Goal: Use online tool/utility

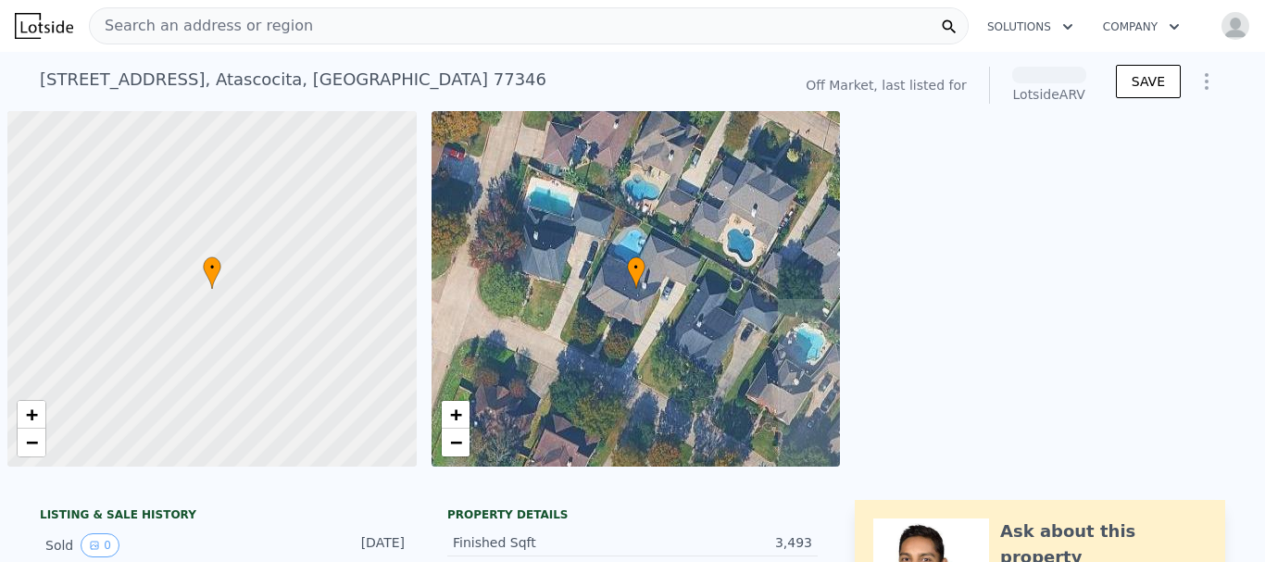
scroll to position [0, 7]
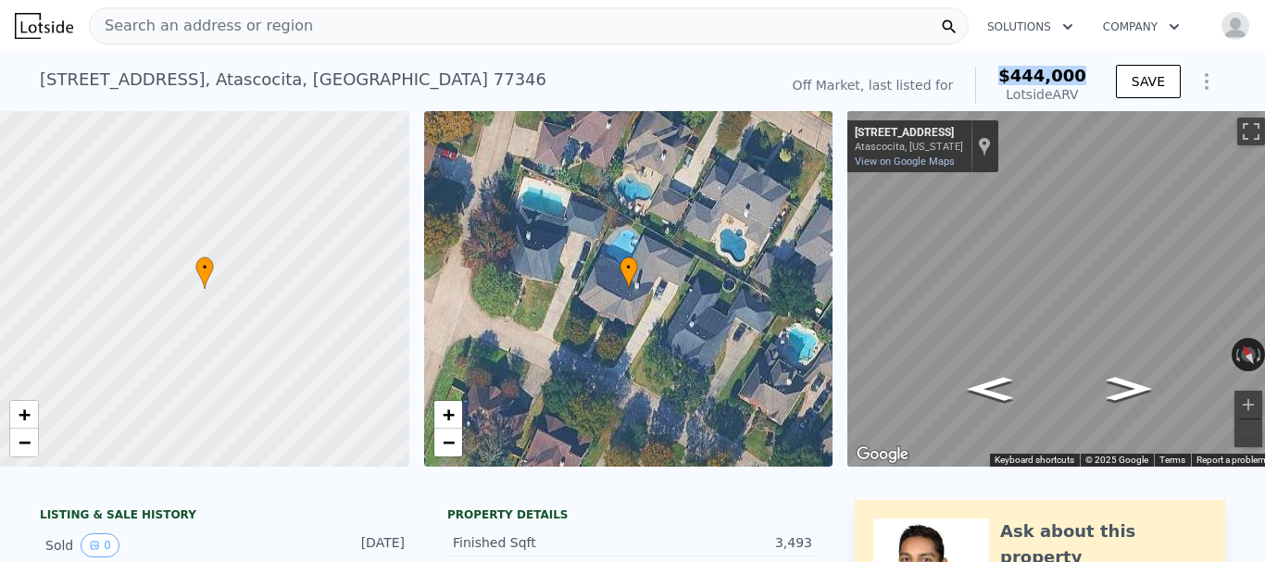
drag, startPoint x: 1016, startPoint y: 75, endPoint x: 1086, endPoint y: 75, distance: 69.5
click at [1086, 75] on div "Off Market, last listed for $444,000 Lotside ARV" at bounding box center [940, 85] width 308 height 52
click at [1051, 79] on span "$444,000" at bounding box center [1043, 75] width 88 height 19
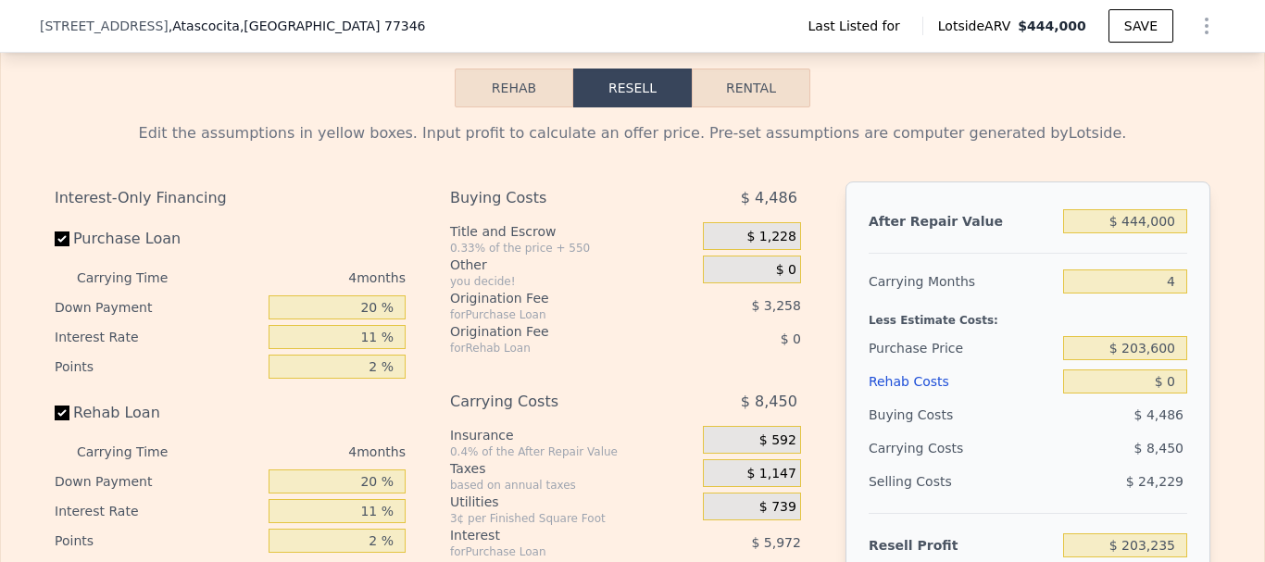
scroll to position [2495, 0]
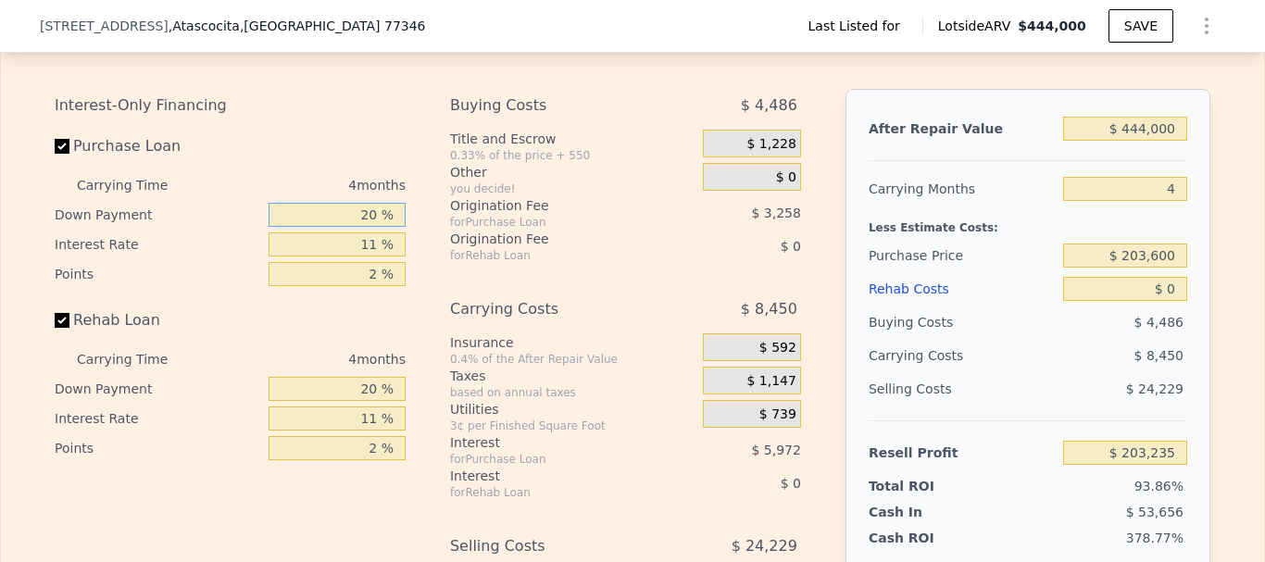
drag, startPoint x: 357, startPoint y: 241, endPoint x: 444, endPoint y: 235, distance: 87.3
click at [444, 235] on div "Interest-Only Financing Purchase Loan Carrying Time 4 months Down Payment 20 % …" at bounding box center [633, 396] width 1156 height 615
type input "1 %"
type input "$ 201,042"
type input "10 %"
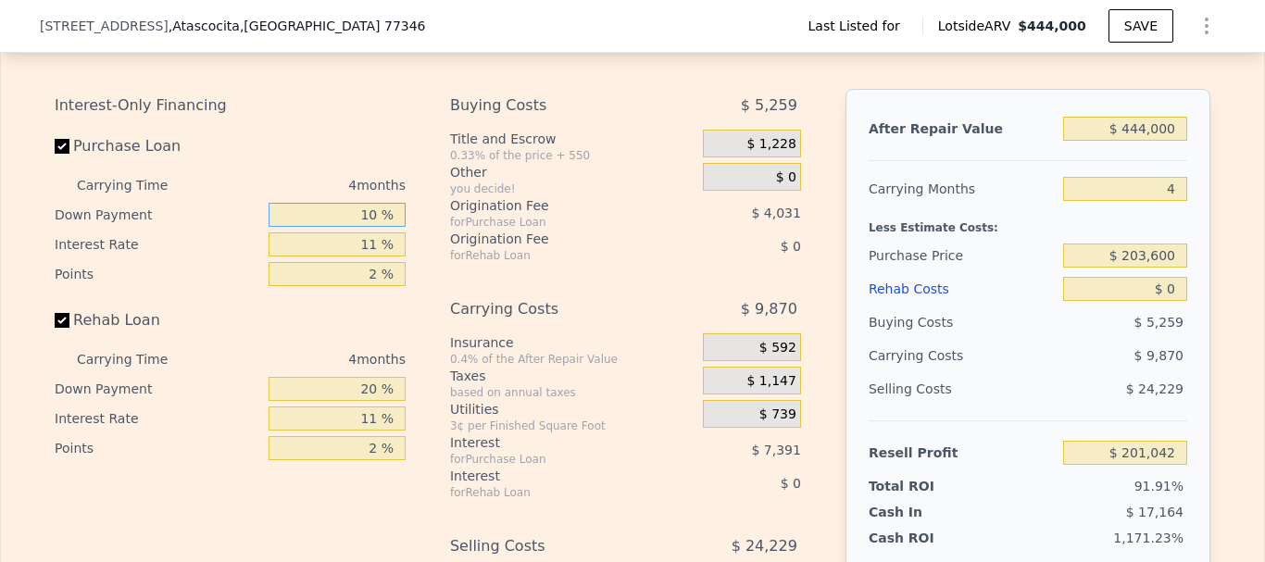
type input "$ 202,080"
type input "10 %"
drag, startPoint x: 354, startPoint y: 270, endPoint x: 416, endPoint y: 270, distance: 62.1
click at [416, 270] on div "Interest-Only Financing Purchase Loan Carrying Time 4 months Down Payment 10 % …" at bounding box center [633, 396] width 1156 height 615
type input "12 %"
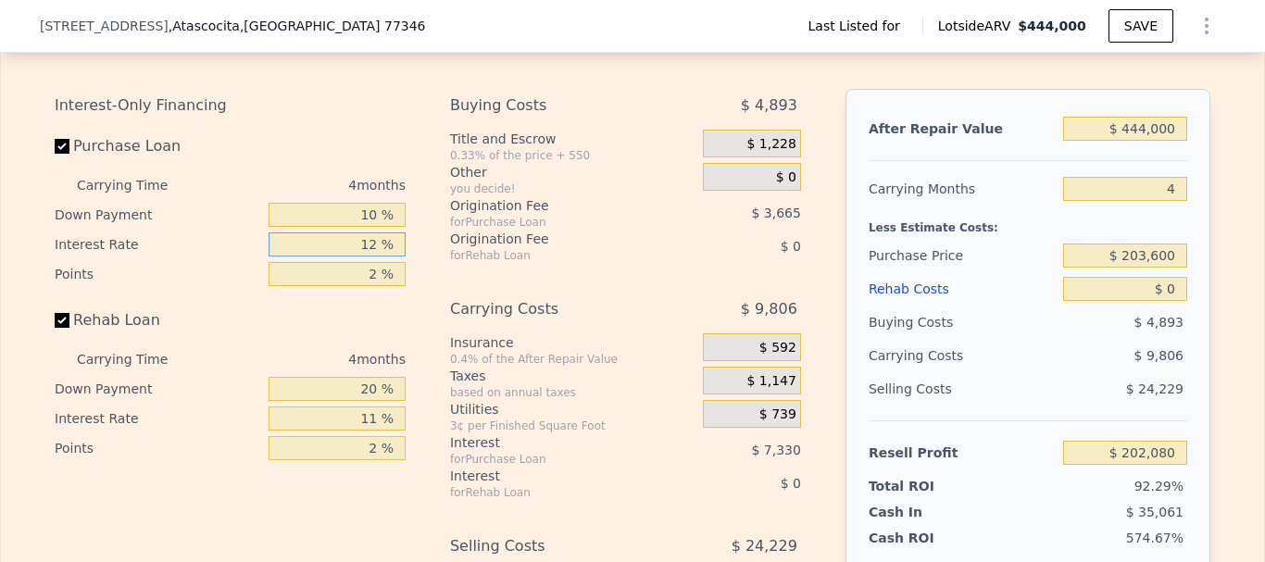
type input "$ 201,472"
type input "12 %"
drag, startPoint x: 355, startPoint y: 307, endPoint x: 392, endPoint y: 308, distance: 37.1
click at [392, 286] on input "2 %" at bounding box center [337, 274] width 137 height 24
type input "3 %"
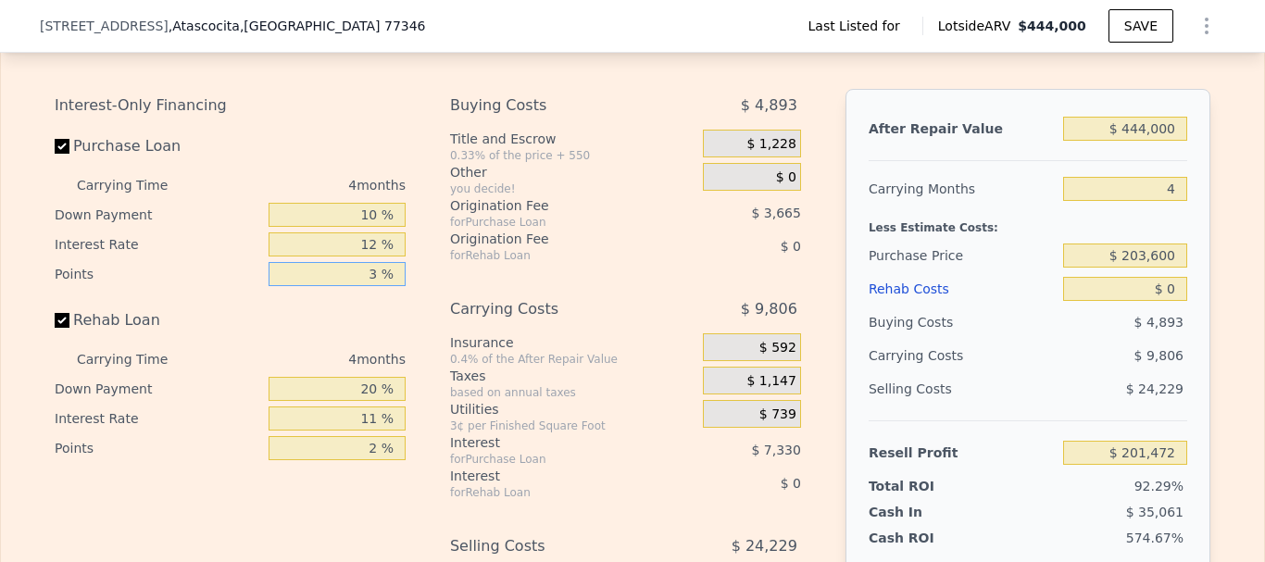
type input "$ 199,640"
type input "3 %"
click at [499, 248] on div "Origination Fee" at bounding box center [553, 239] width 207 height 19
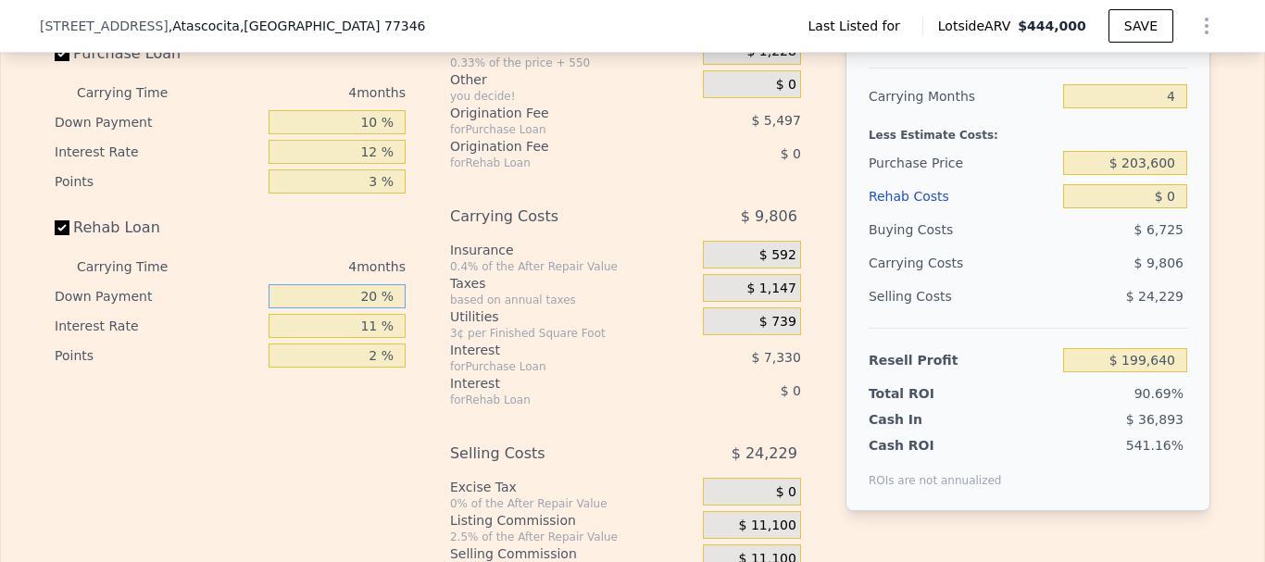
drag, startPoint x: 350, startPoint y: 323, endPoint x: 465, endPoint y: 321, distance: 114.9
click at [465, 321] on div "Interest-Only Financing Purchase Loan Carrying Time 4 months Down Payment 10 % …" at bounding box center [633, 303] width 1156 height 615
type input "0 %"
click at [259, 282] on div "4 months" at bounding box center [305, 267] width 201 height 30
drag, startPoint x: 354, startPoint y: 358, endPoint x: 443, endPoint y: 353, distance: 89.1
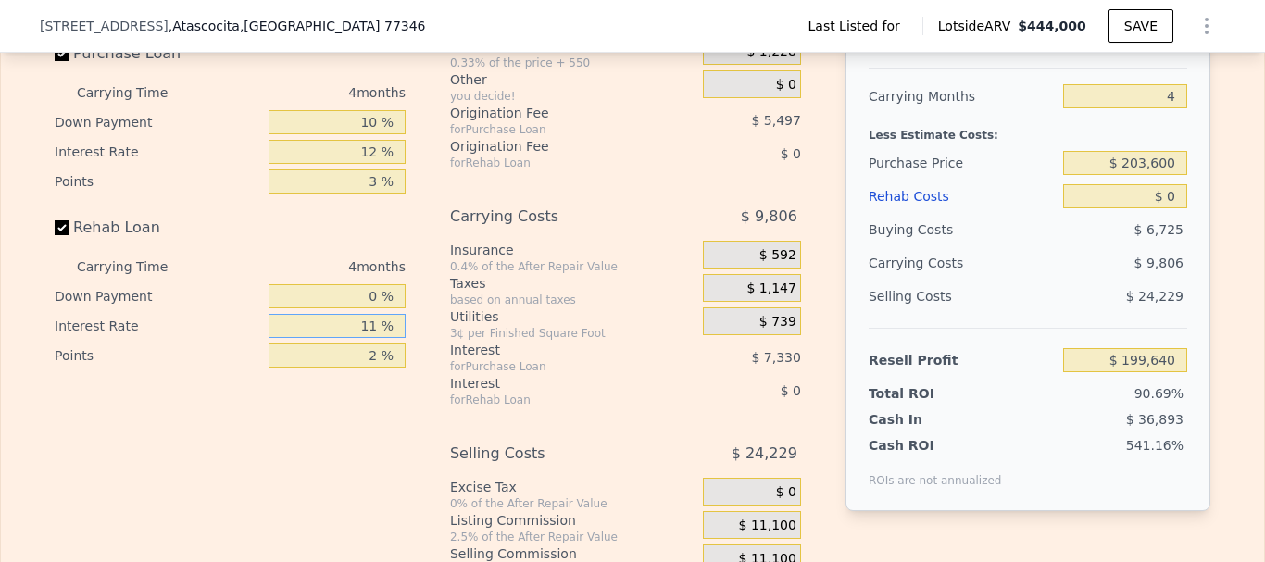
click at [443, 353] on div "Interest-Only Financing Purchase Loan Carrying Time 4 months Down Payment 10 % …" at bounding box center [633, 303] width 1156 height 615
type input "12 %"
drag, startPoint x: 363, startPoint y: 385, endPoint x: 400, endPoint y: 379, distance: 37.6
click at [400, 379] on div "Interest-Only Financing Purchase Loan Carrying Time 4 months Down Payment 10 % …" at bounding box center [238, 303] width 366 height 615
type input "3 %"
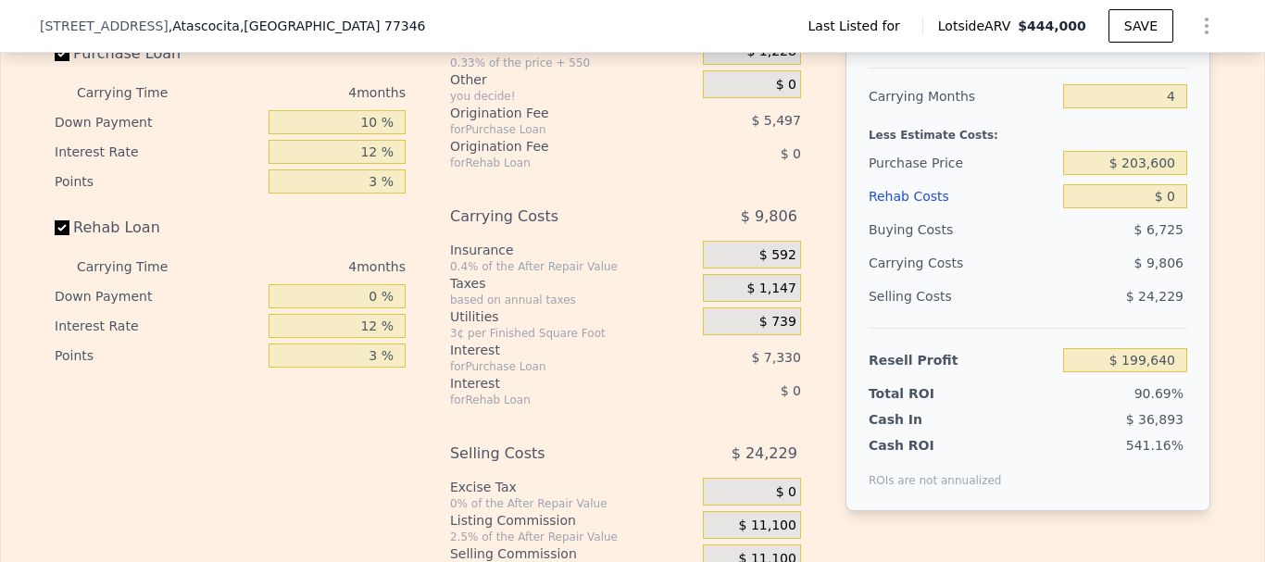
click at [415, 255] on div "Interest-Only Financing Purchase Loan Carrying Time 4 months Down Payment 10 % …" at bounding box center [633, 303] width 1156 height 615
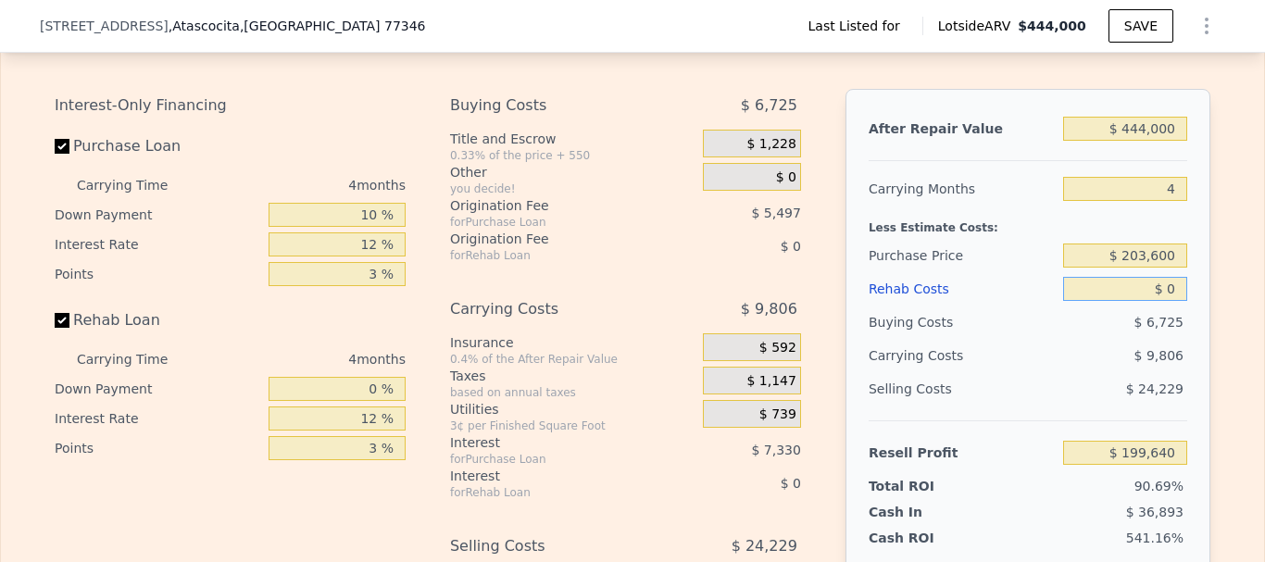
drag, startPoint x: 1140, startPoint y: 318, endPoint x: 1213, endPoint y: 319, distance: 72.3
click at [1213, 319] on div "Edit the assumptions in yellow boxes. Input profit to calculate an offer price.…" at bounding box center [633, 359] width 1186 height 689
type input "$ 46"
type input "$ 199,593"
type input "$ 460"
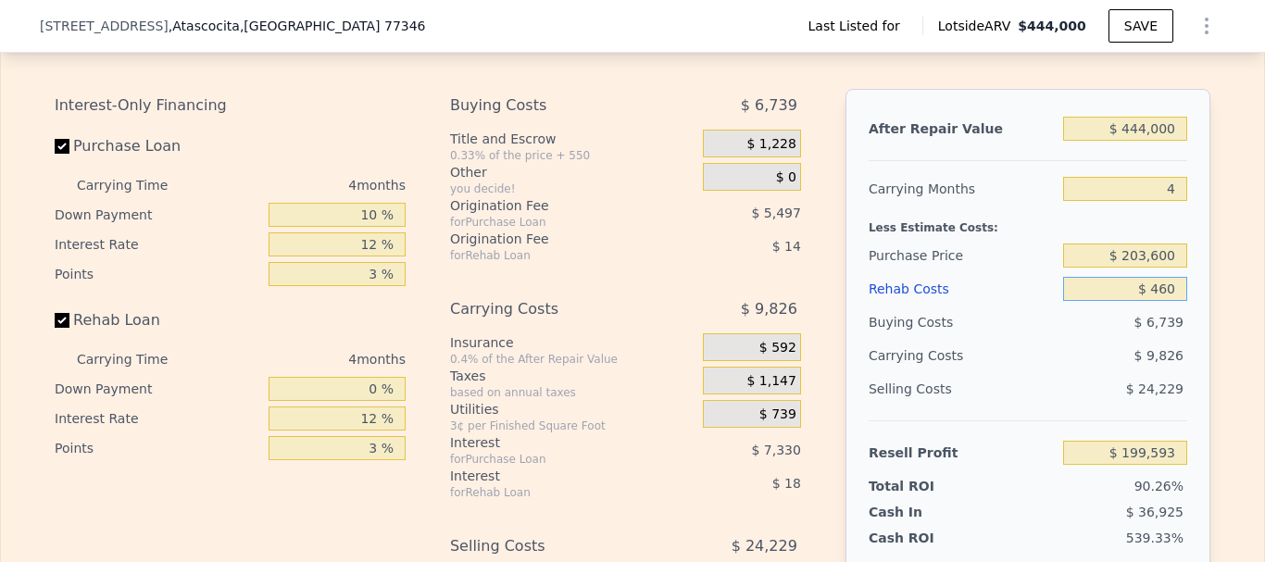
type input "$ 199,146"
type input "$ 4,600"
type input "$ 194,718"
type input "$ 46,000"
type input "$ 150,420"
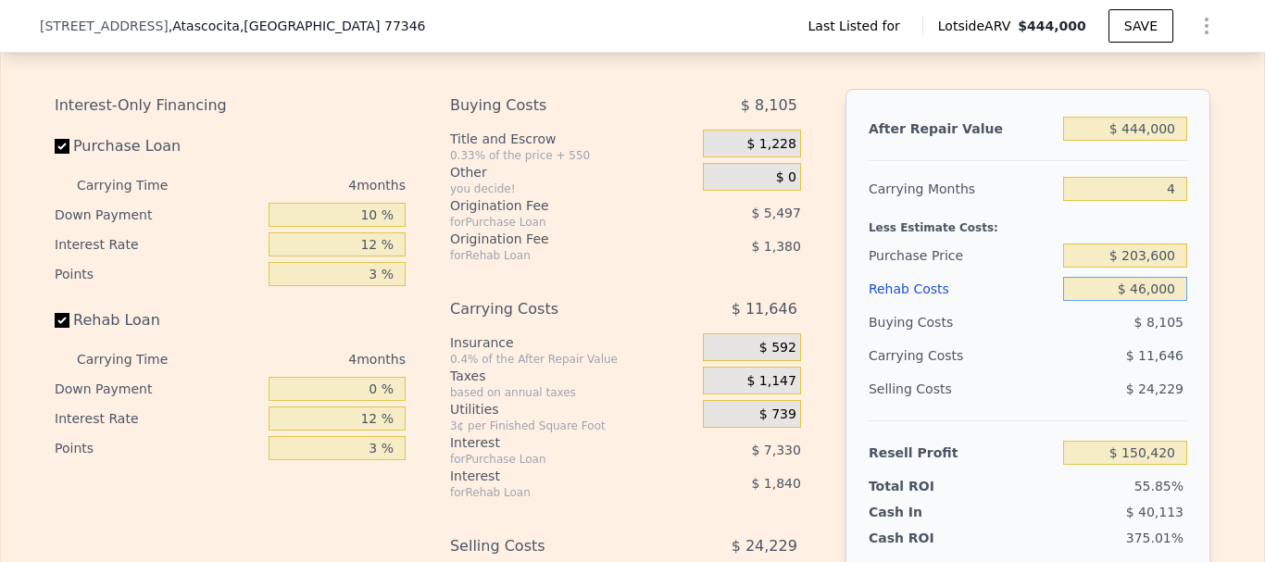
type input "$ 46,000"
click at [1213, 320] on div "Edit the assumptions in yellow boxes. Input profit to calculate an offer price.…" at bounding box center [633, 359] width 1186 height 689
drag, startPoint x: 1109, startPoint y: 319, endPoint x: 1214, endPoint y: 328, distance: 106.0
click at [1214, 328] on div "Edit the assumptions in yellow boxes. Input profit to calculate an offer price.…" at bounding box center [633, 359] width 1186 height 689
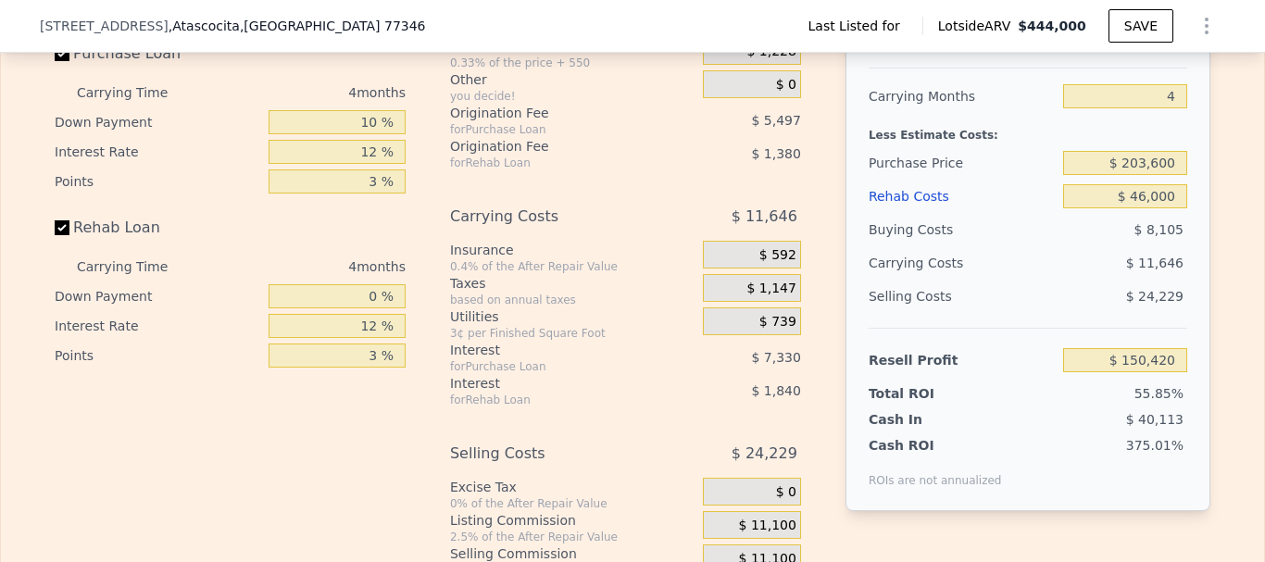
scroll to position [2680, 0]
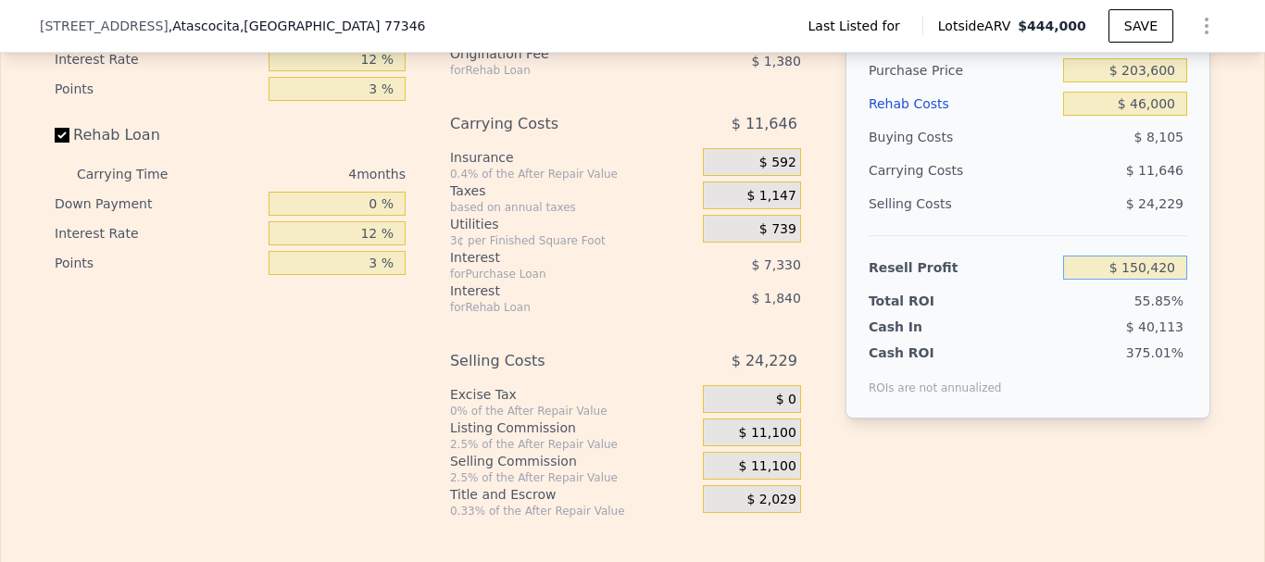
drag, startPoint x: 1117, startPoint y: 296, endPoint x: 1190, endPoint y: 297, distance: 73.2
click at [1190, 297] on div "After Repair Value $ 444,000 Carrying Months 4 Less Estimate Costs: Purchase Pr…" at bounding box center [1028, 161] width 365 height 515
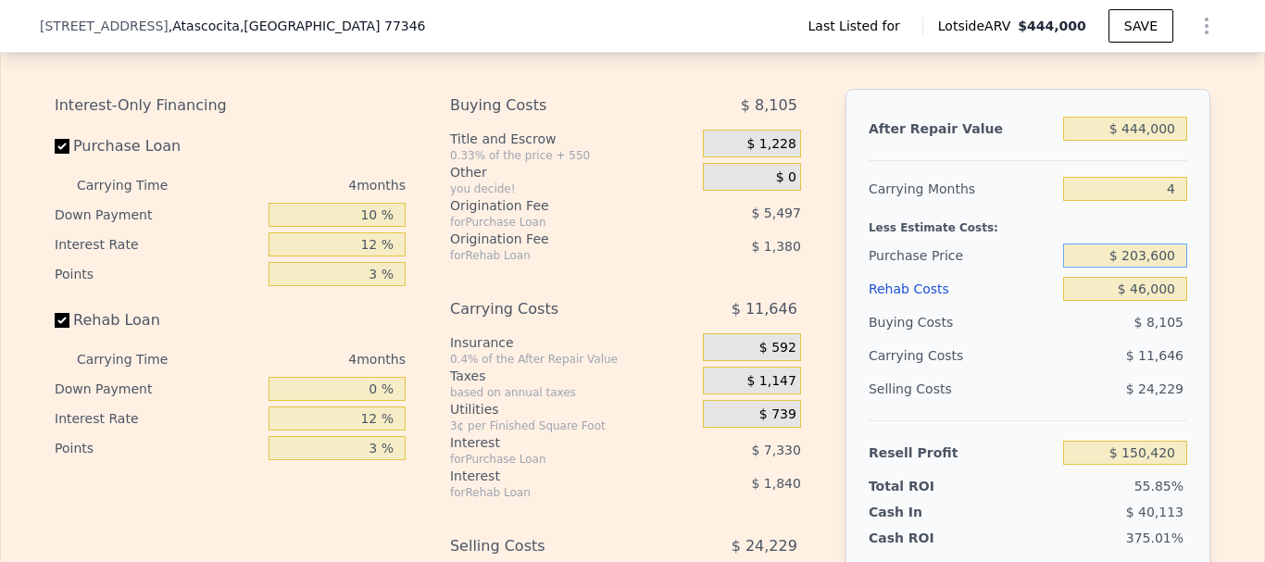
drag, startPoint x: 1100, startPoint y: 283, endPoint x: 1204, endPoint y: 282, distance: 104.7
click at [1204, 282] on div "Edit the assumptions in yellow boxes. Input profit to calculate an offer price.…" at bounding box center [633, 359] width 1186 height 689
type input "$ 300,000"
click at [1203, 282] on div "After Repair Value $ 444,000 Carrying Months 4 Less Estimate Costs: Purchase Pr…" at bounding box center [1028, 346] width 365 height 515
type input "$ 47,624"
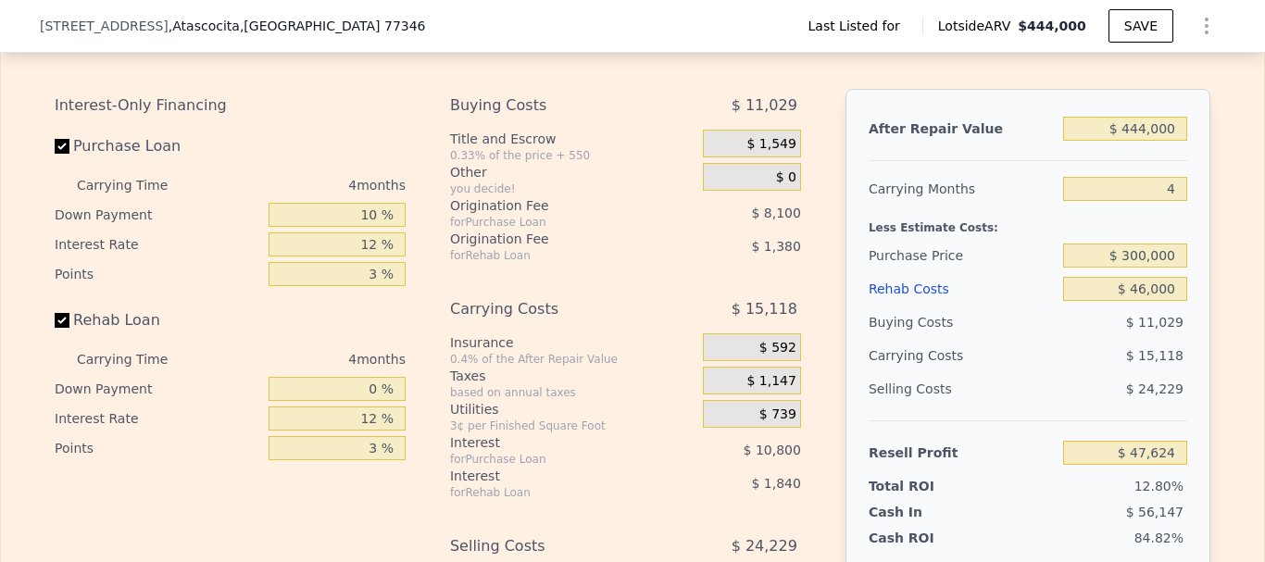
scroll to position [2680, 0]
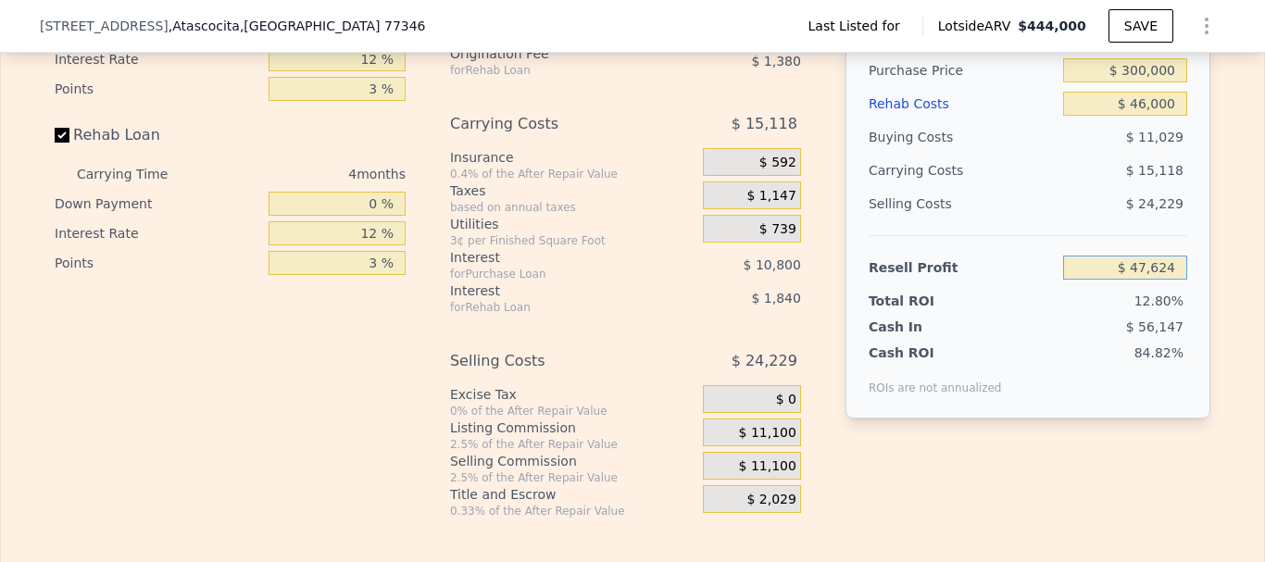
drag, startPoint x: 1106, startPoint y: 298, endPoint x: 1215, endPoint y: 299, distance: 109.3
click at [1215, 299] on div "Edit the assumptions in yellow boxes. Input profit to calculate an offer price.…" at bounding box center [633, 174] width 1186 height 689
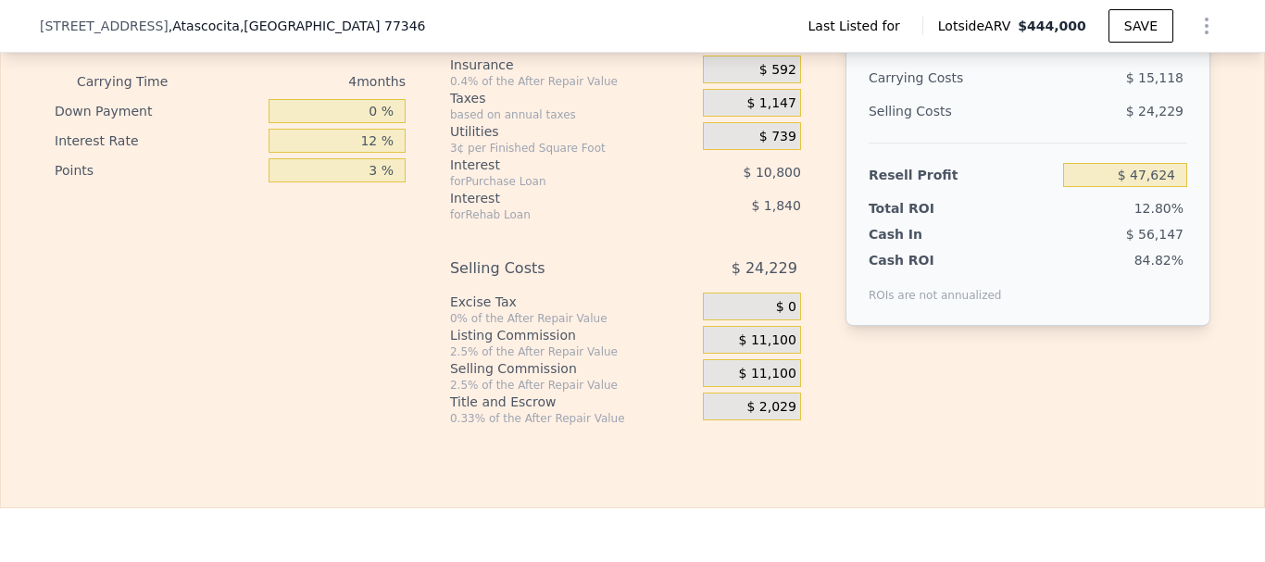
click at [1130, 242] on span "$ 56,147" at bounding box center [1154, 234] width 57 height 15
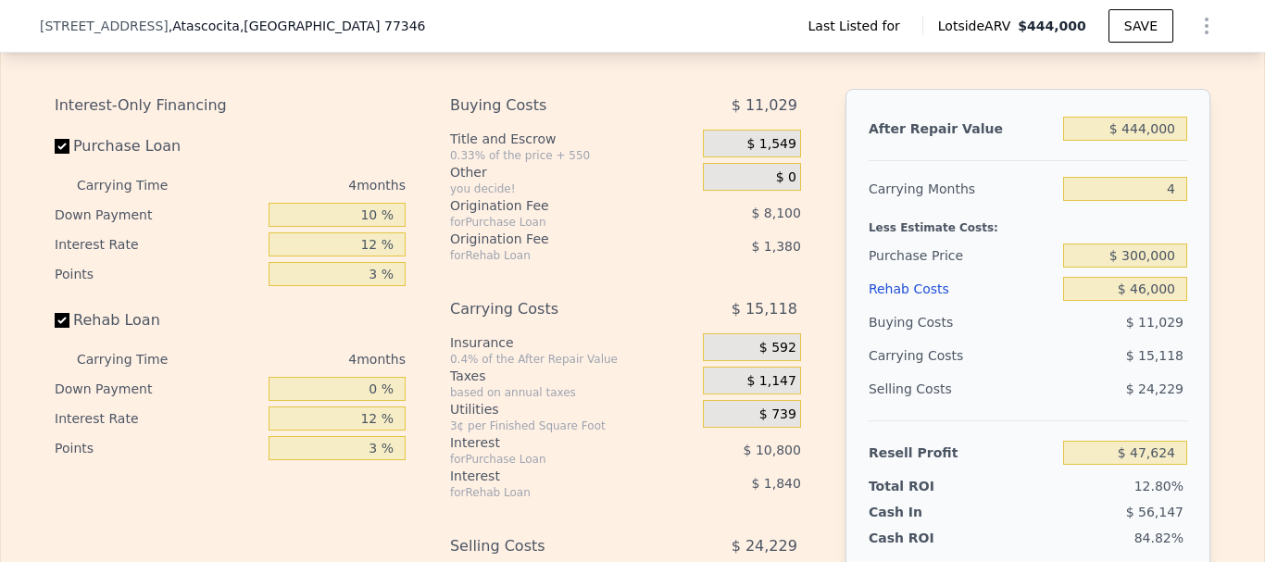
scroll to position [2680, 0]
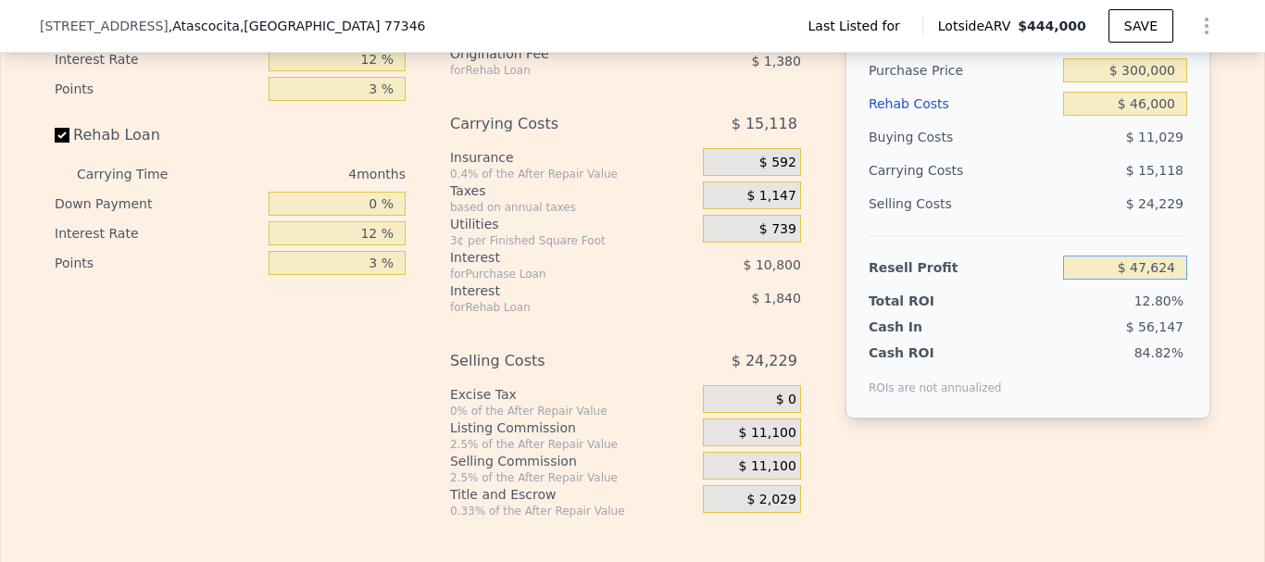
drag, startPoint x: 1113, startPoint y: 297, endPoint x: 1175, endPoint y: 297, distance: 62.1
click at [1175, 280] on input "$ 47,624" at bounding box center [1125, 268] width 124 height 24
click at [1186, 270] on div "After Repair Value $ 444,000 Carrying Months 4 Less Estimate Costs: Purchase Pr…" at bounding box center [1028, 161] width 365 height 515
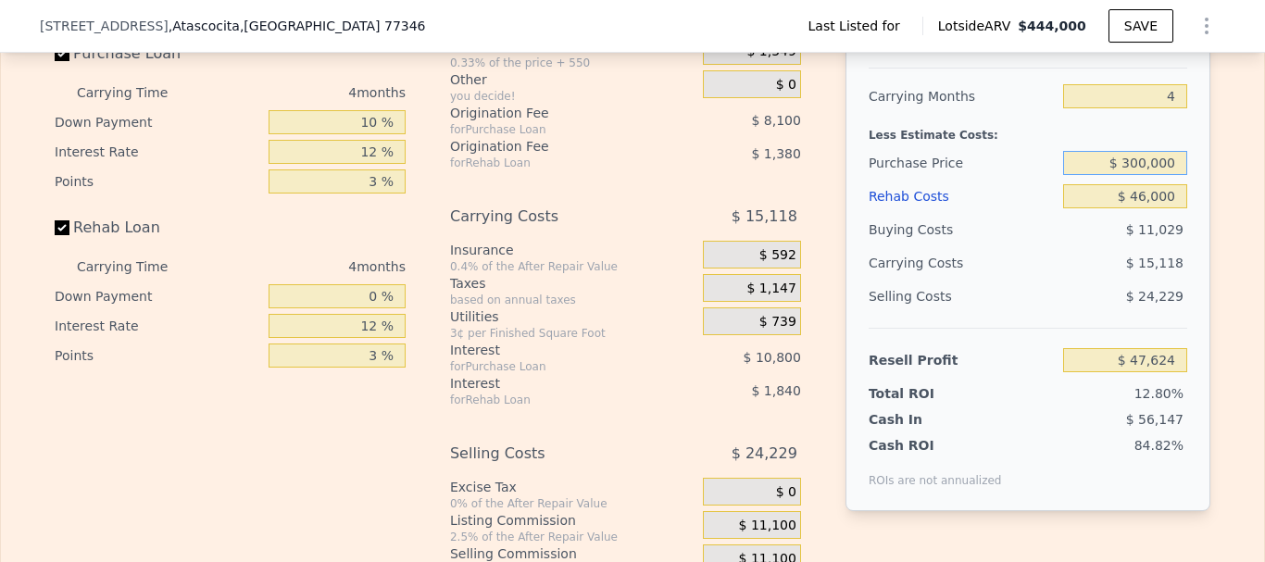
drag, startPoint x: 1105, startPoint y: 189, endPoint x: 1220, endPoint y: 195, distance: 115.0
click at [1220, 195] on div "Edit the assumptions in yellow boxes. Input profit to calculate an offer price.…" at bounding box center [633, 266] width 1264 height 689
click at [1199, 204] on div "After Repair Value $ 444,000 Carrying Months 4 Less Estimate Costs: Purchase Pr…" at bounding box center [1028, 253] width 365 height 515
drag, startPoint x: 1094, startPoint y: 194, endPoint x: 1213, endPoint y: 182, distance: 119.1
click at [1213, 182] on div "Edit the assumptions in yellow boxes. Input profit to calculate an offer price.…" at bounding box center [633, 266] width 1186 height 689
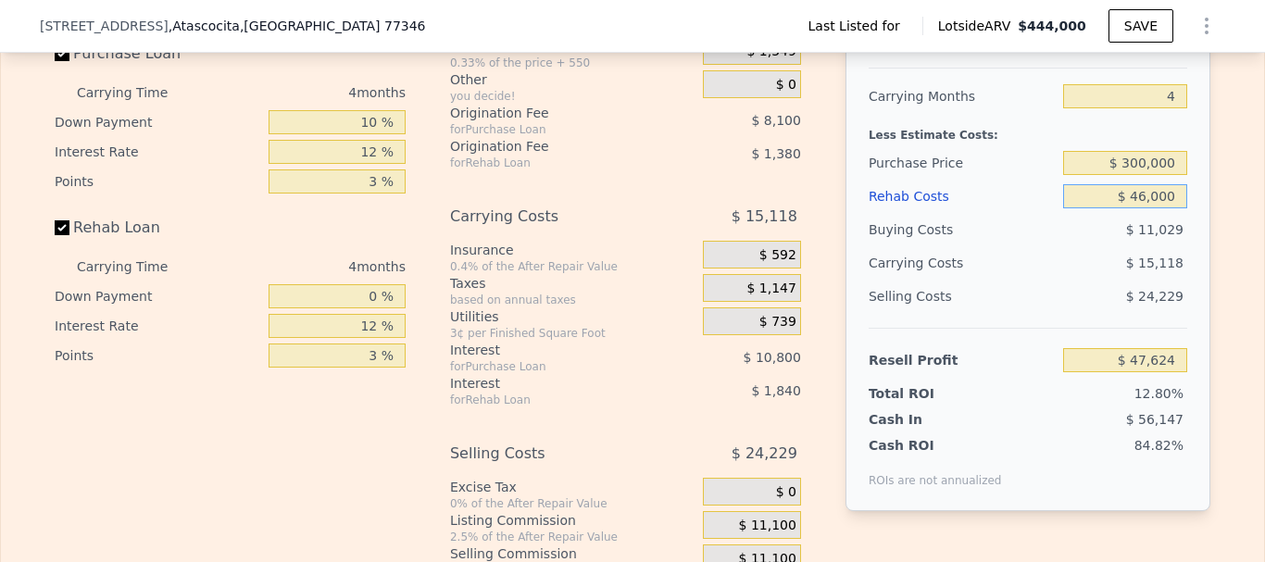
drag, startPoint x: 1148, startPoint y: 232, endPoint x: 1202, endPoint y: 233, distance: 53.8
click at [1202, 233] on div "After Repair Value $ 444,000 Carrying Months 4 Less Estimate Costs: Purchase Pr…" at bounding box center [1028, 253] width 365 height 515
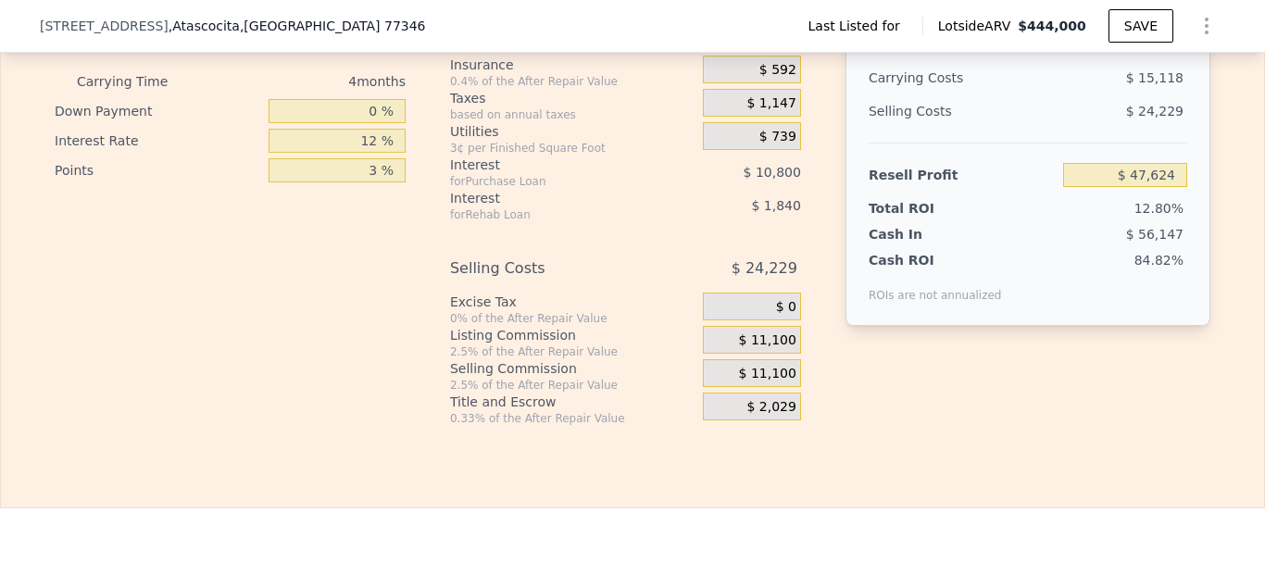
click at [1189, 177] on div "After Repair Value $ 444,000 Carrying Months 4 Less Estimate Costs: Purchase Pr…" at bounding box center [1028, 68] width 365 height 515
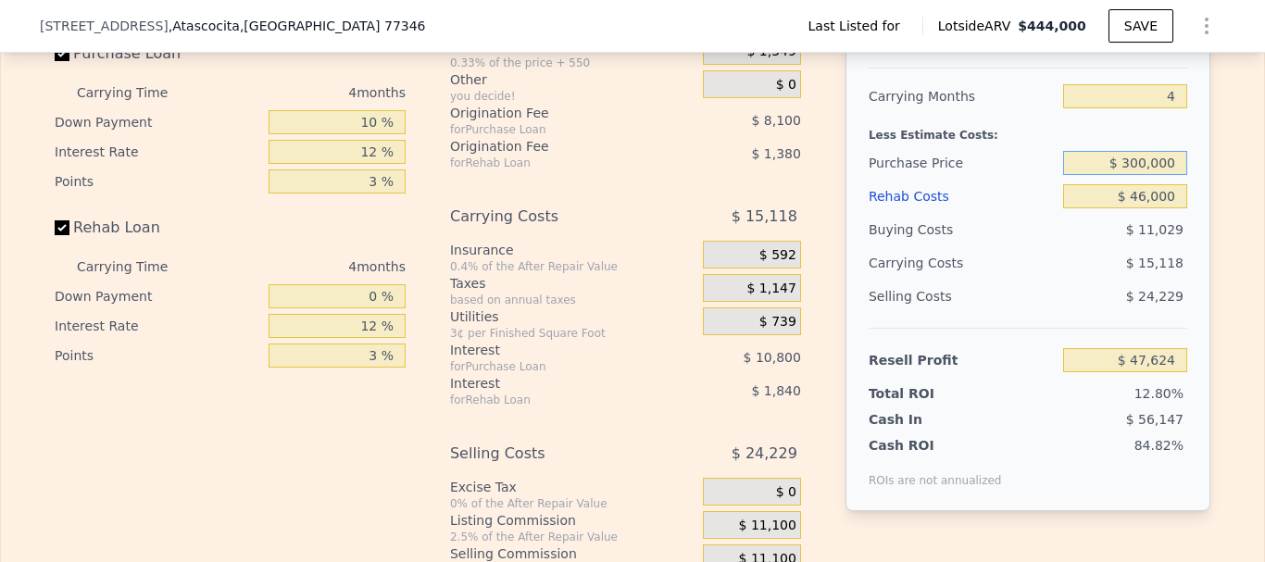
drag, startPoint x: 1107, startPoint y: 190, endPoint x: 1193, endPoint y: 188, distance: 86.2
click at [1193, 188] on div "After Repair Value $ 444,000 Carrying Months 4 Less Estimate Costs: Purchase Pr…" at bounding box center [1028, 253] width 365 height 515
type input "$ 280,000"
type input "$ 68,951"
drag, startPoint x: 1100, startPoint y: 190, endPoint x: 1195, endPoint y: 196, distance: 95.6
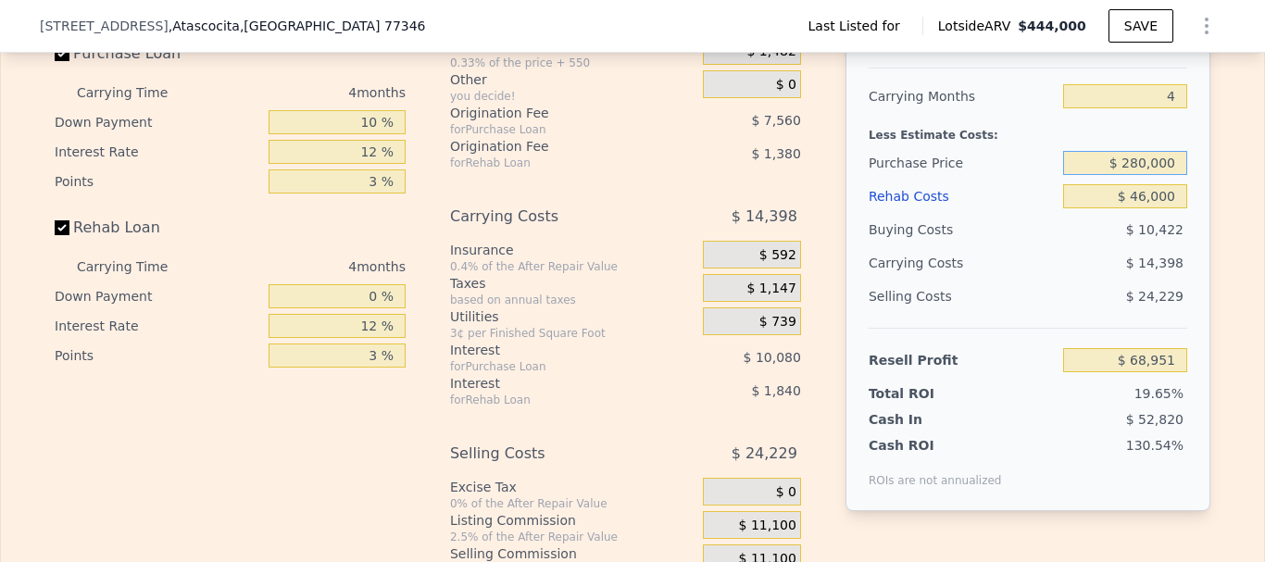
click at [1195, 196] on div "After Repair Value $ 444,000 Carrying Months 4 Less Estimate Costs: Purchase Pr…" at bounding box center [1028, 253] width 365 height 515
type input "$ 300,000"
click at [1195, 198] on div "After Repair Value $ 444,000 Carrying Months 4 Less Estimate Costs: Purchase Pr…" at bounding box center [1028, 253] width 365 height 515
type input "$ 47,624"
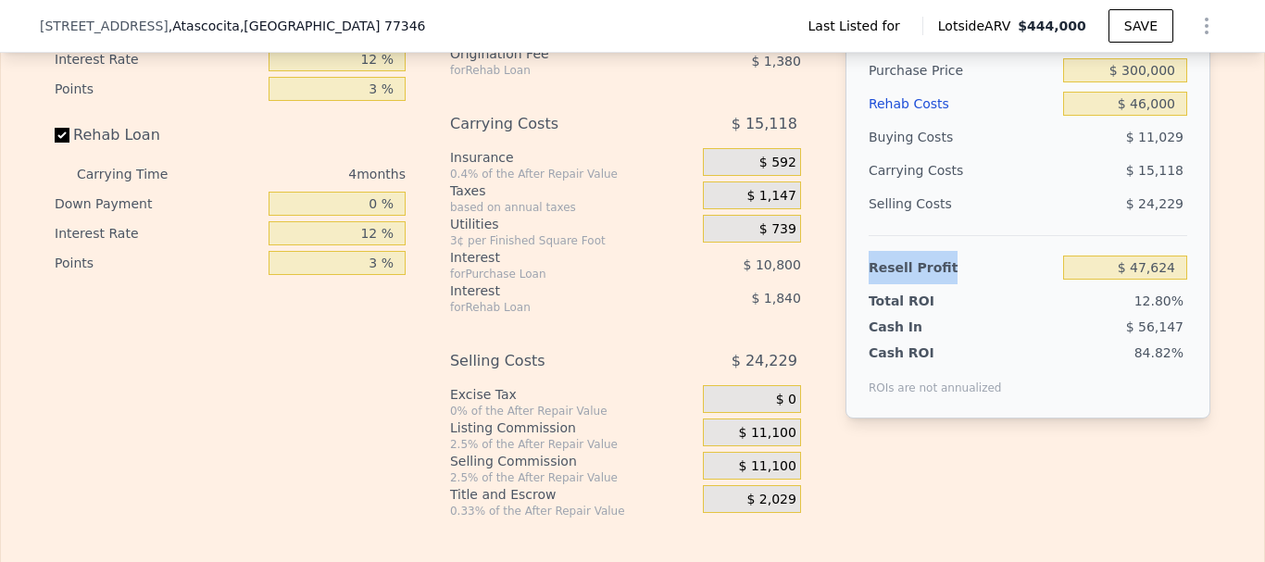
drag, startPoint x: 864, startPoint y: 294, endPoint x: 939, endPoint y: 296, distance: 75.1
click at [939, 284] on div "Resell Profit" at bounding box center [962, 267] width 187 height 33
click at [1012, 310] on div "12.80%" at bounding box center [1089, 301] width 195 height 19
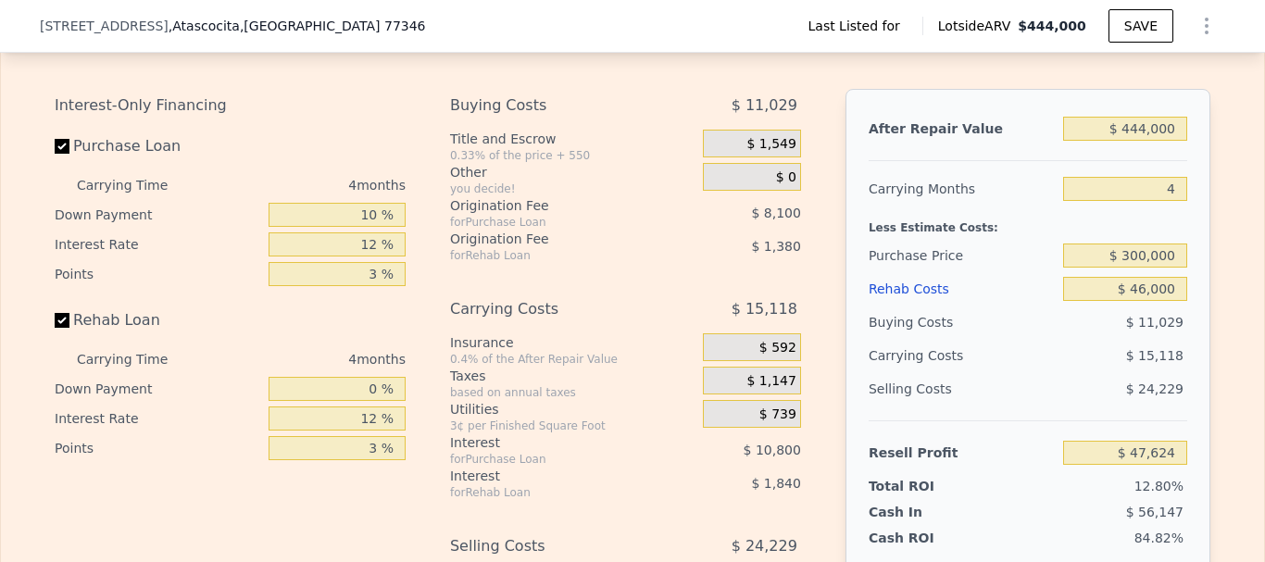
click at [1017, 339] on div "Buying Costs" at bounding box center [962, 322] width 187 height 33
drag, startPoint x: 1085, startPoint y: 282, endPoint x: 1168, endPoint y: 285, distance: 83.5
click at [1168, 268] on input "$ 300,000" at bounding box center [1125, 256] width 124 height 24
click at [1195, 289] on div "After Repair Value $ 444,000 Carrying Months 4 Less Estimate Costs: Purchase Pr…" at bounding box center [1028, 346] width 365 height 515
type input "$ 0"
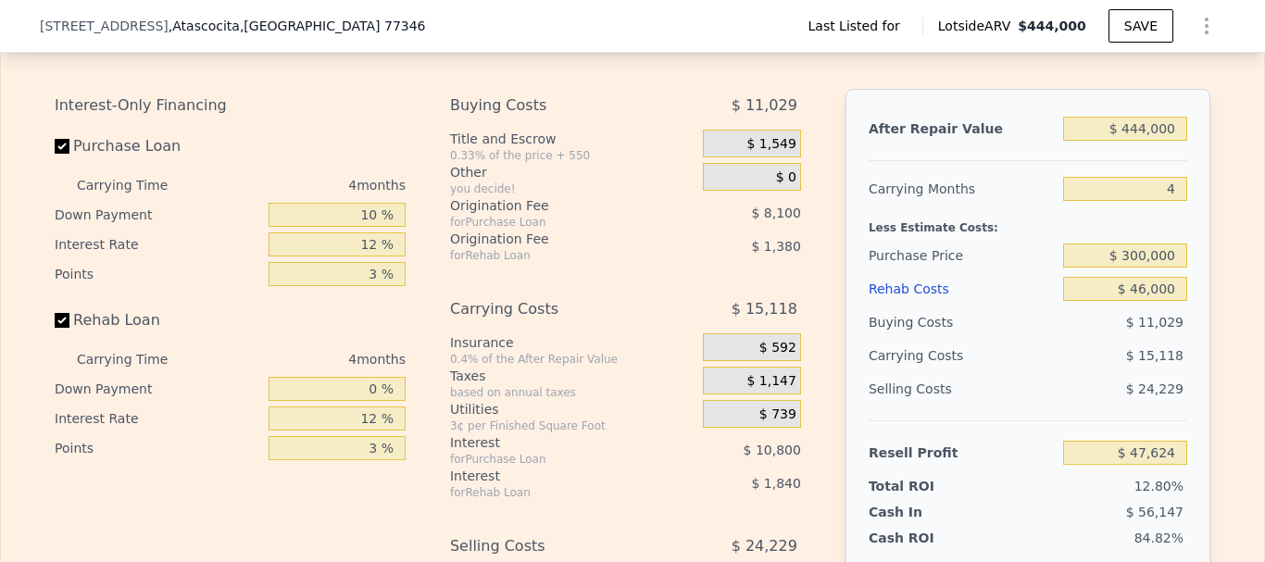
type input "$ 203,235"
